Goal: Task Accomplishment & Management: Manage account settings

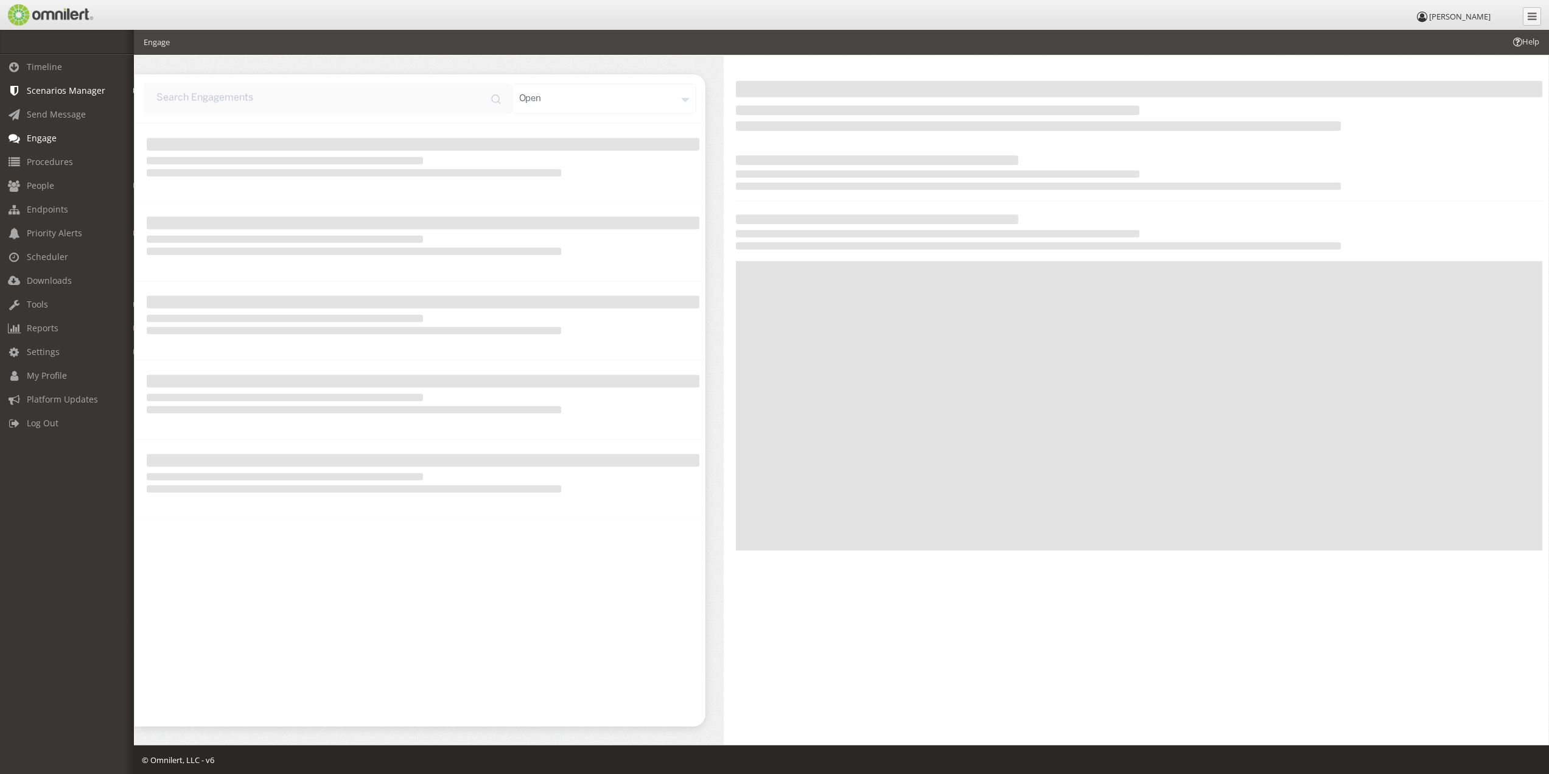
click at [50, 93] on span "Scenarios Manager" at bounding box center [66, 91] width 79 height 12
click at [44, 131] on link "Scenarios" at bounding box center [72, 137] width 145 height 20
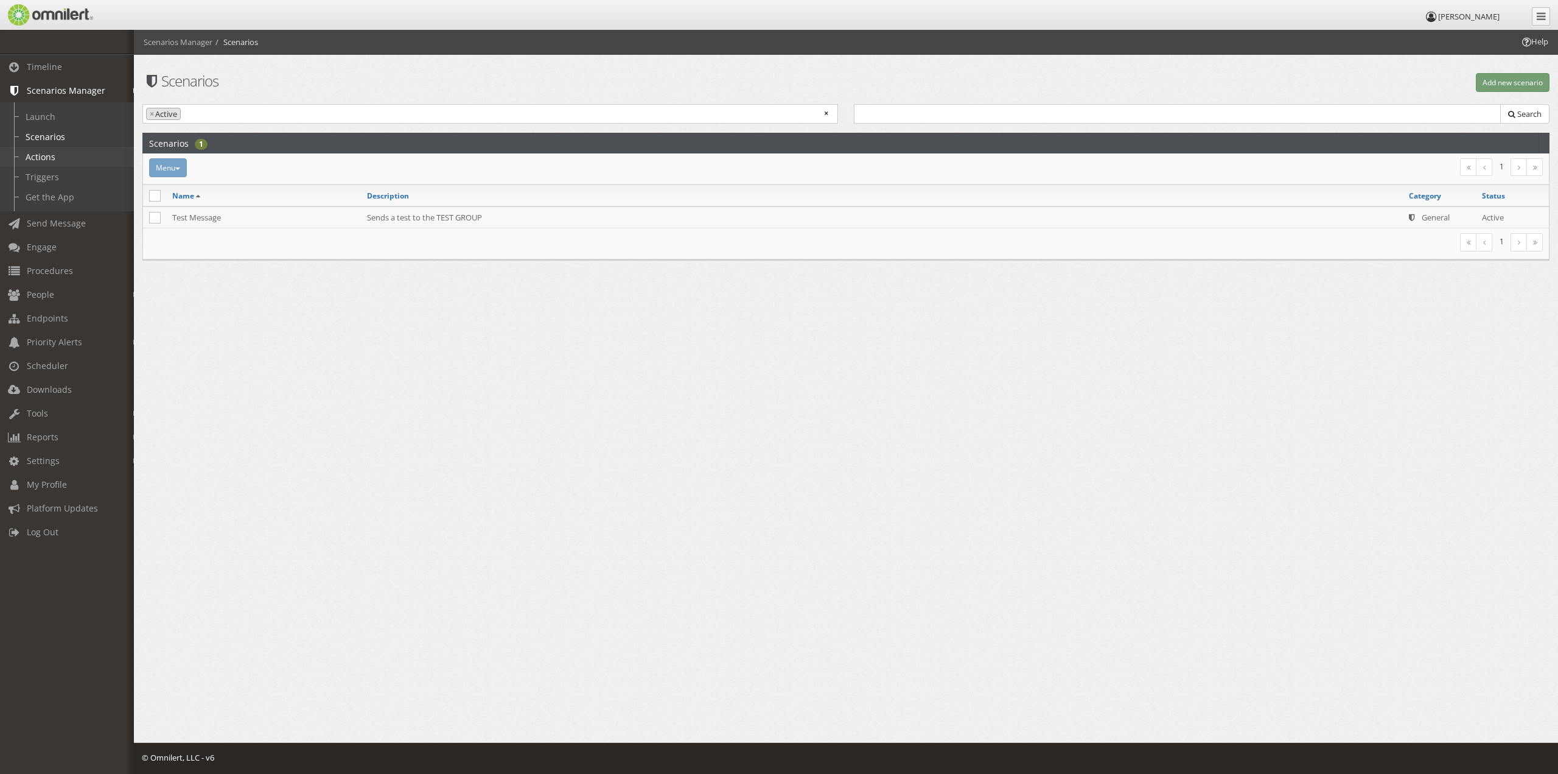
click at [44, 155] on link "Actions" at bounding box center [72, 157] width 145 height 20
click at [50, 175] on link "Triggers" at bounding box center [72, 177] width 145 height 20
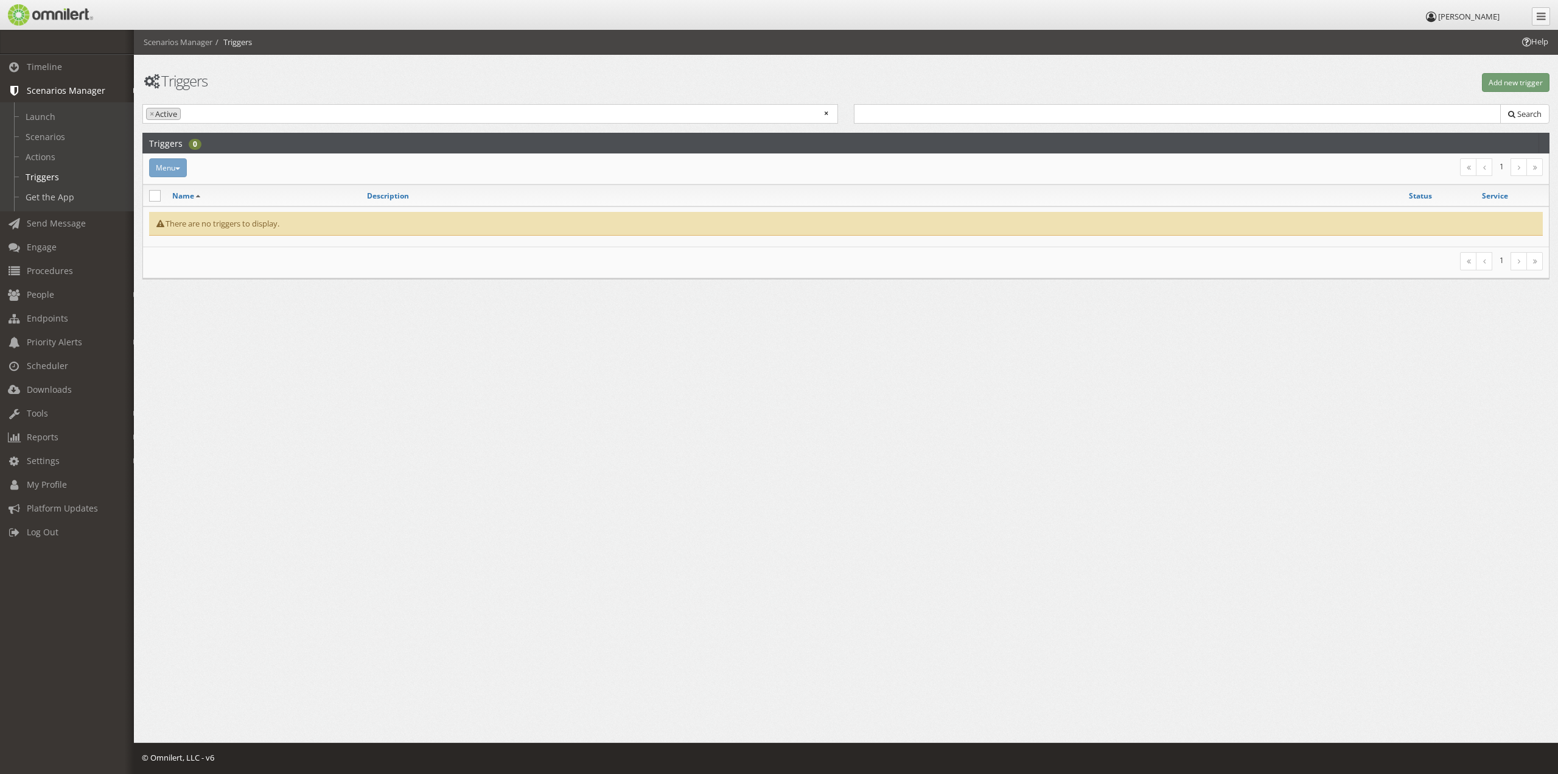
click at [51, 195] on link "Get the App" at bounding box center [72, 197] width 145 height 20
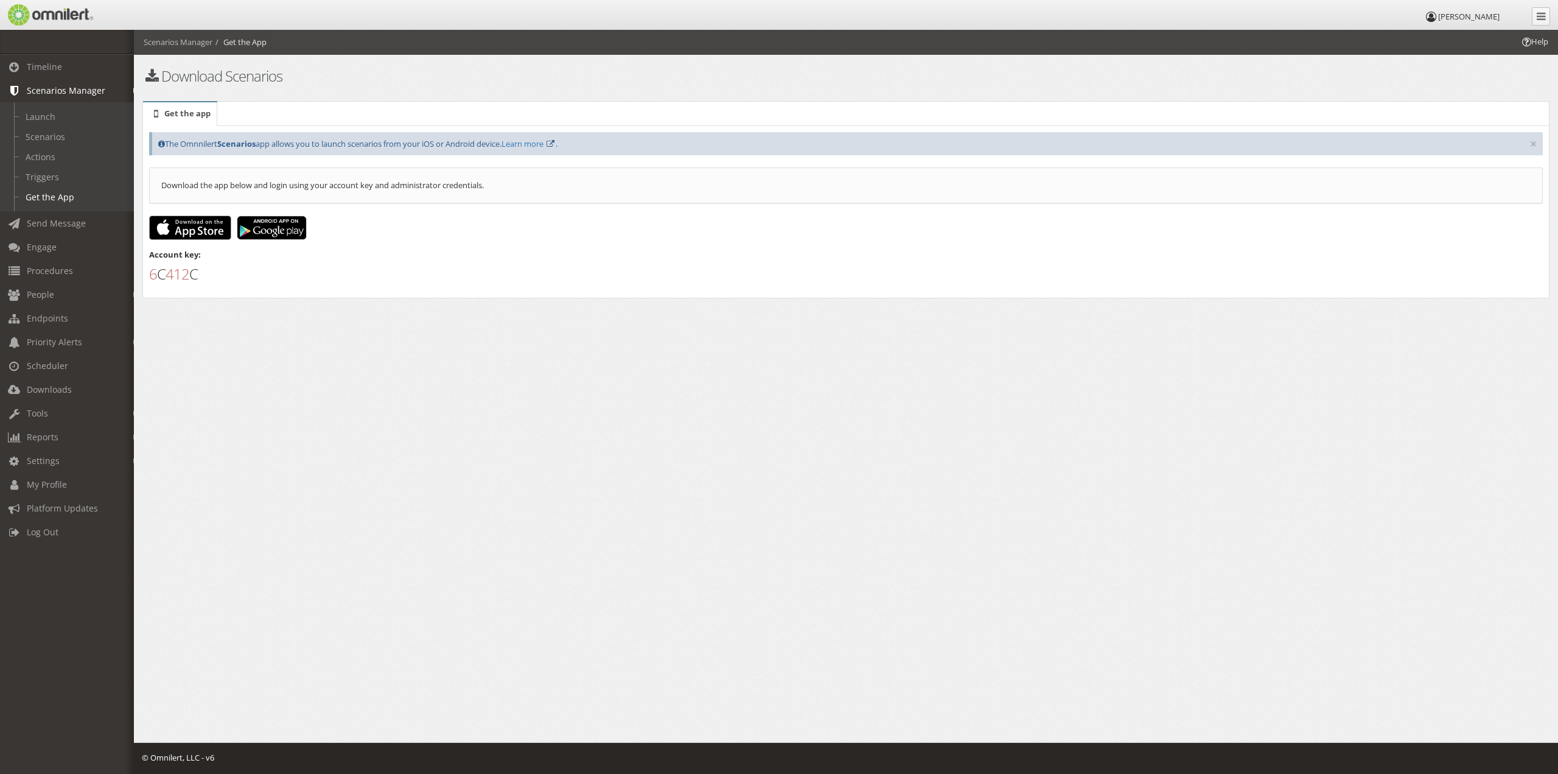
click at [191, 276] on h1 "6 C 4 1 2 C" at bounding box center [846, 274] width 1394 height 16
click at [51, 439] on span "Reports" at bounding box center [43, 437] width 32 height 12
click at [67, 429] on link "My Profile" at bounding box center [72, 424] width 145 height 24
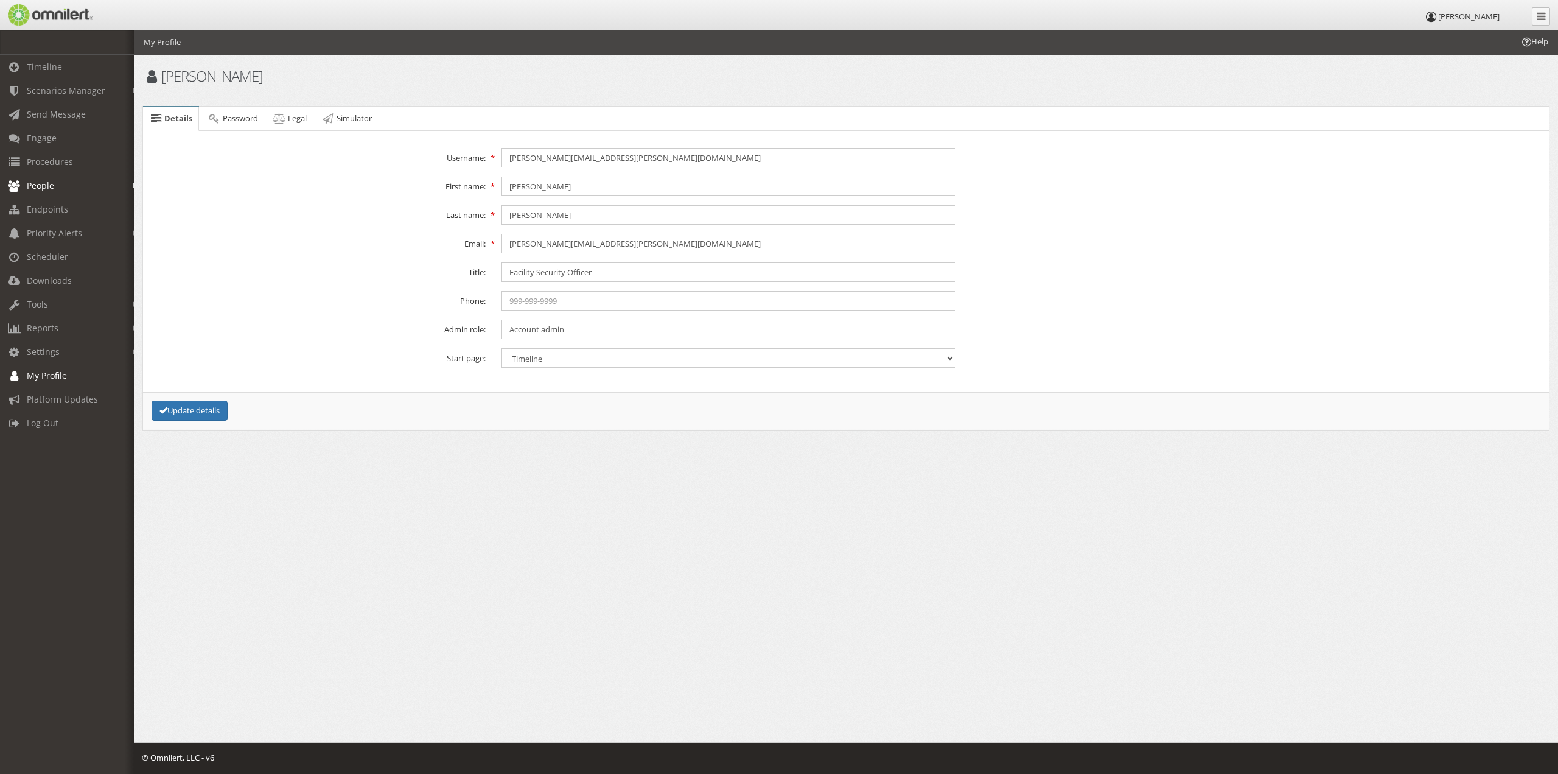
click at [58, 187] on link "People" at bounding box center [72, 185] width 145 height 24
click at [51, 247] on link "Admins" at bounding box center [72, 252] width 145 height 20
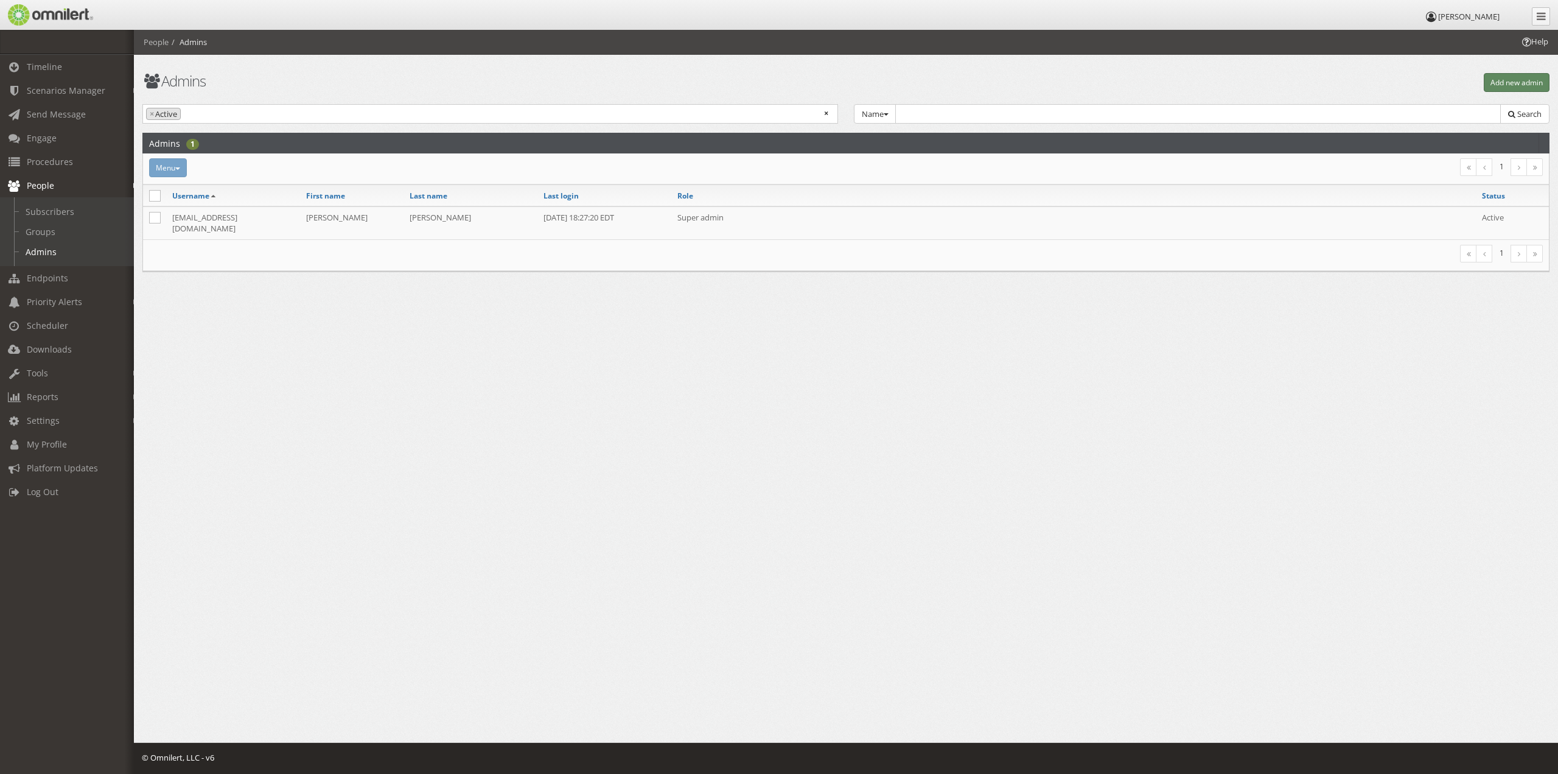
click at [1536, 85] on button "Add new admin" at bounding box center [1517, 82] width 66 height 19
click at [1491, 81] on button "Add new admin" at bounding box center [1517, 82] width 66 height 19
click at [1011, 531] on html "[PERSON_NAME] Timeline Scenarios Manager Launch Scenarios Actions Triggers Get …" at bounding box center [779, 387] width 1558 height 774
click at [1504, 84] on button "Add new admin" at bounding box center [1517, 82] width 66 height 19
click at [960, 416] on html "[PERSON_NAME] Timeline Scenarios Manager Launch Scenarios Actions Triggers Get …" at bounding box center [779, 387] width 1558 height 774
